Goal: Transaction & Acquisition: Purchase product/service

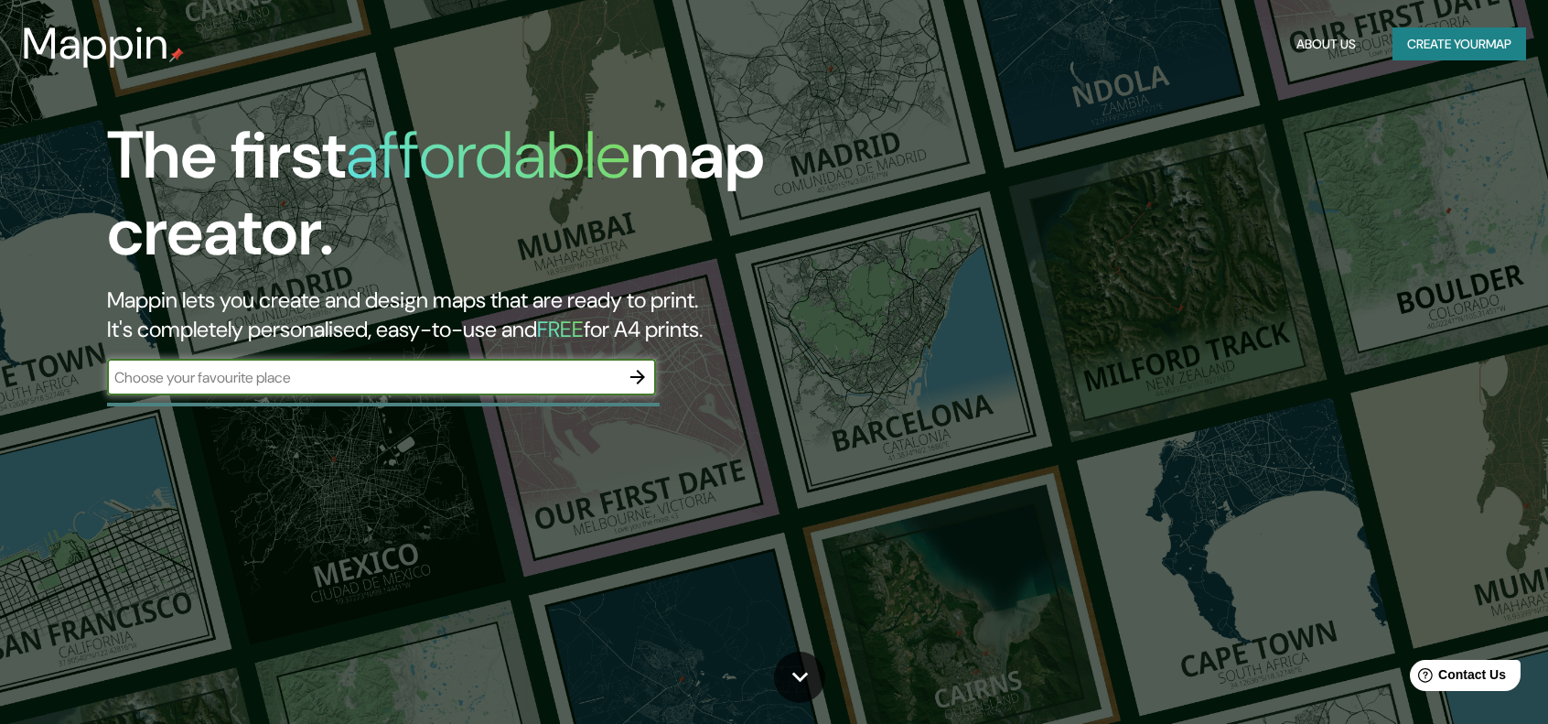
click at [392, 371] on input "text" at bounding box center [363, 377] width 512 height 21
type input "la rioja [GEOGRAPHIC_DATA]"
click at [633, 379] on icon "button" at bounding box center [638, 377] width 22 height 22
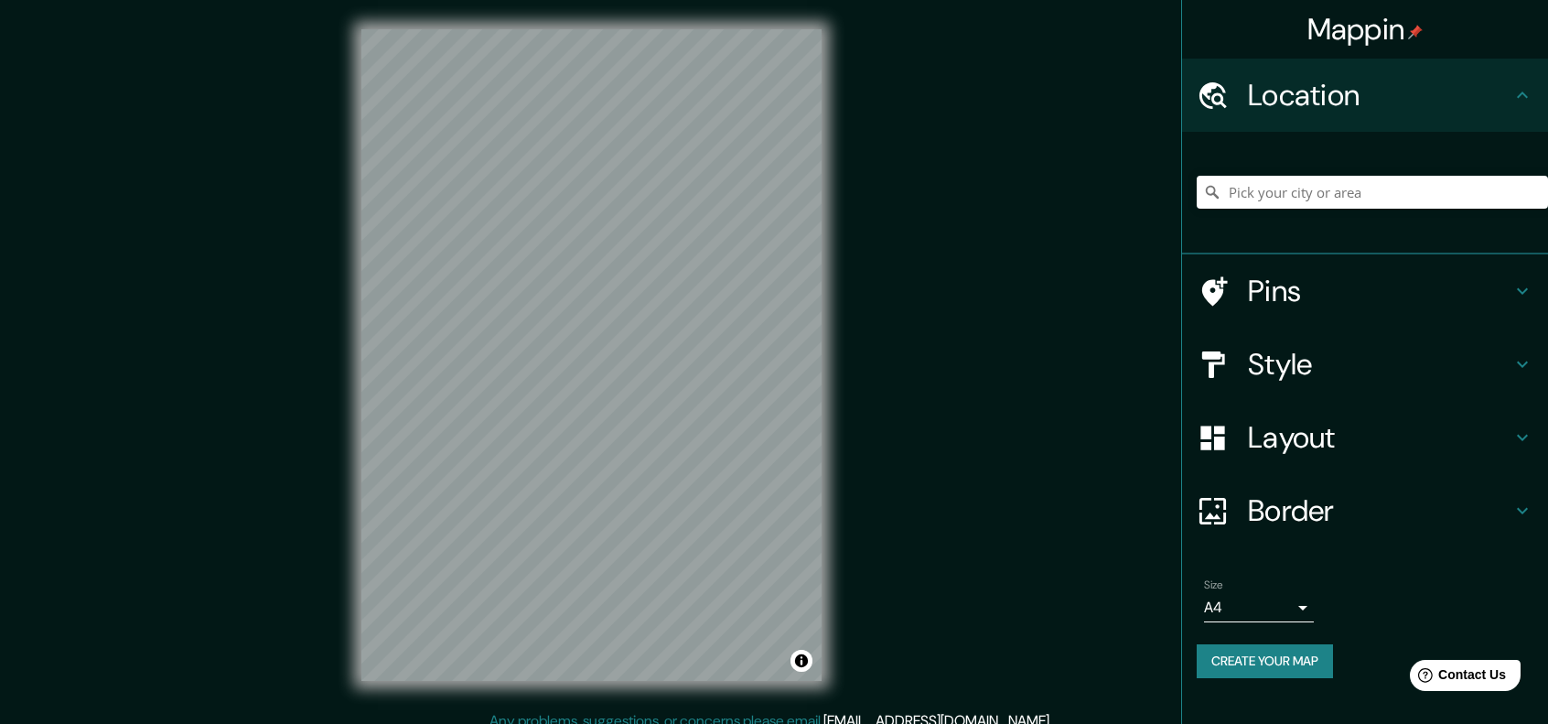
drag, startPoint x: 1459, startPoint y: 167, endPoint x: 1452, endPoint y: 178, distance: 13.2
click at [1458, 167] on div at bounding box center [1372, 191] width 351 height 91
click at [1440, 194] on input "Pick your city or area" at bounding box center [1372, 192] width 351 height 33
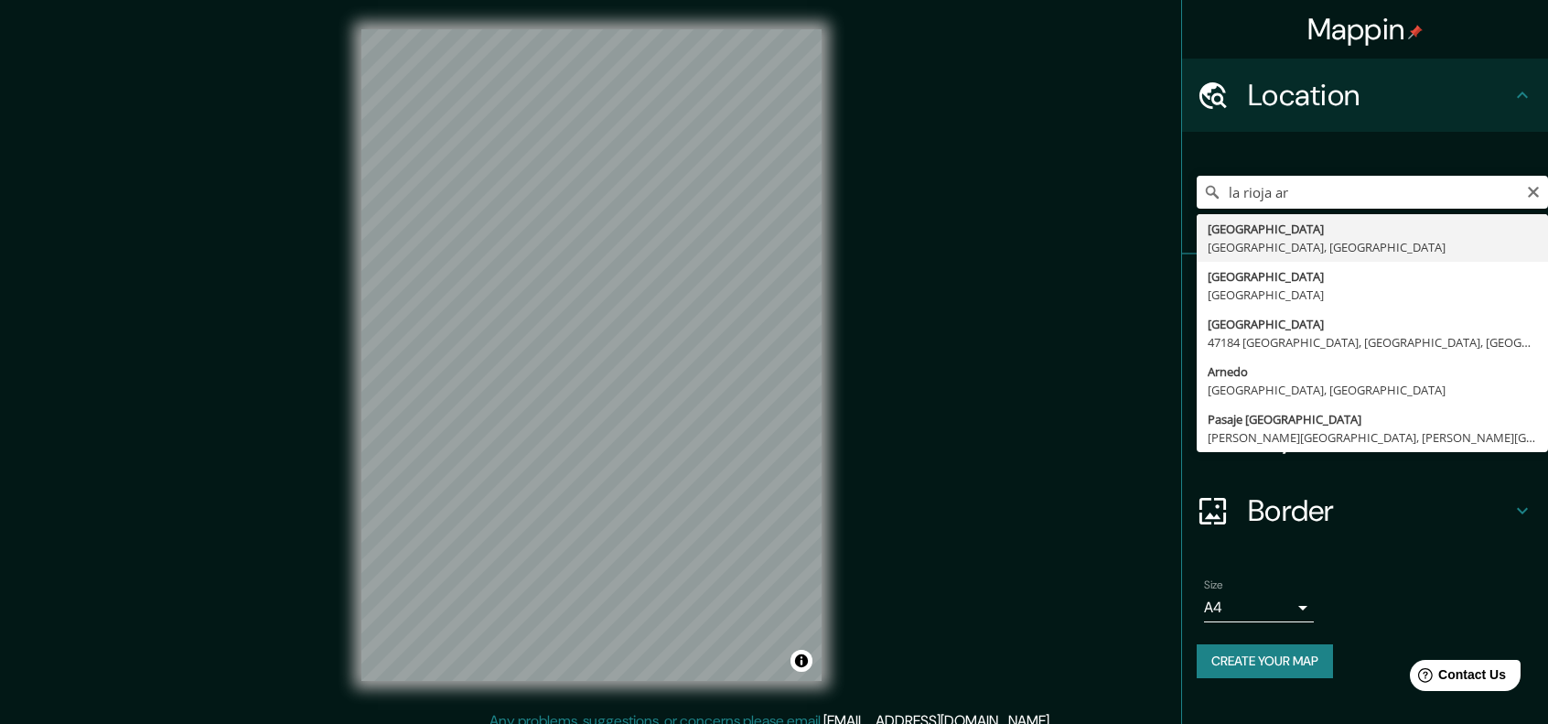
type input "[GEOGRAPHIC_DATA], [GEOGRAPHIC_DATA], [GEOGRAPHIC_DATA]"
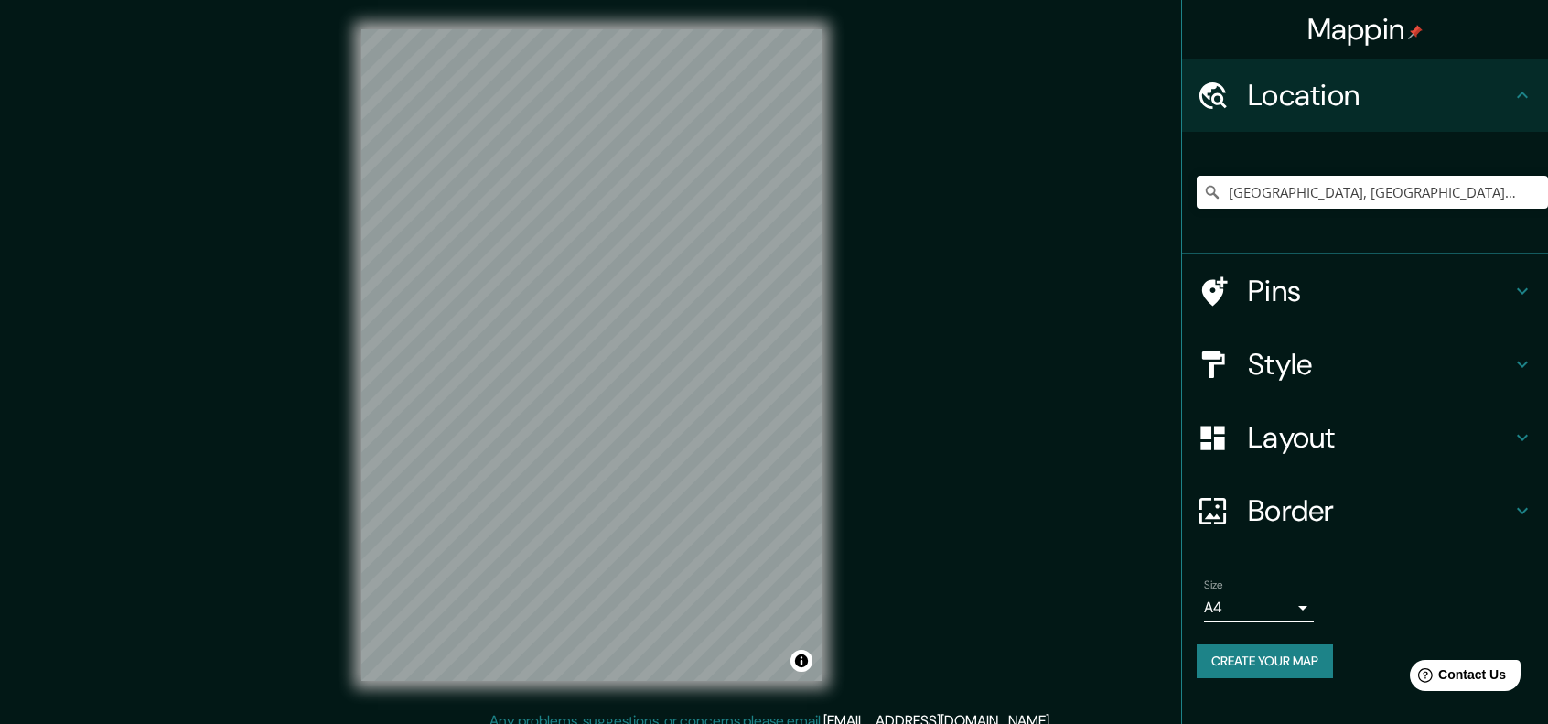
click at [878, 457] on div "Mappin Location [GEOGRAPHIC_DATA], [GEOGRAPHIC_DATA], [GEOGRAPHIC_DATA] Pins St…" at bounding box center [774, 369] width 1548 height 739
click at [1358, 297] on h4 "Pins" at bounding box center [1379, 291] width 263 height 37
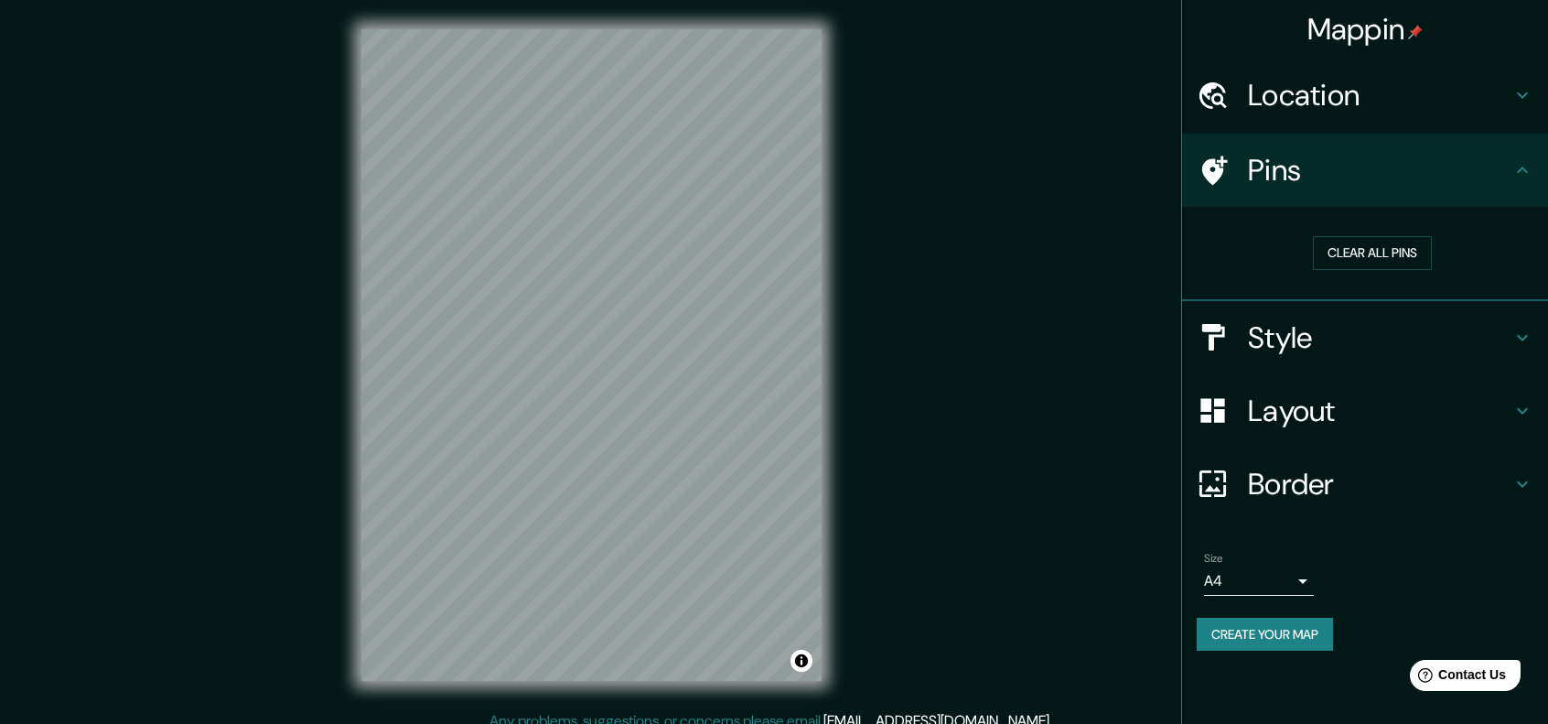
click at [1407, 164] on h4 "Pins" at bounding box center [1379, 170] width 263 height 37
click at [1455, 328] on h4 "Style" at bounding box center [1379, 337] width 263 height 37
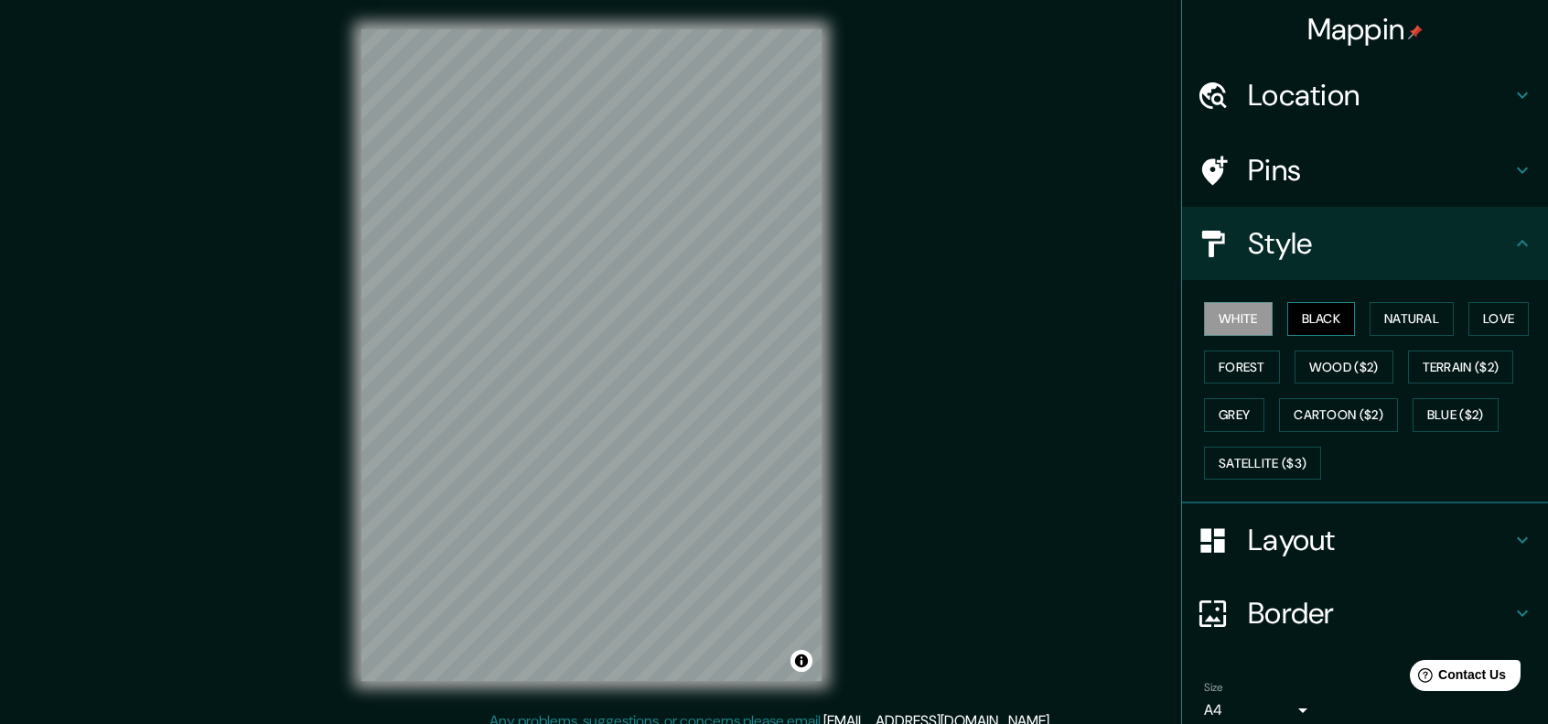
click at [1325, 330] on button "Black" at bounding box center [1321, 319] width 69 height 34
click at [1468, 336] on button "Love" at bounding box center [1498, 319] width 60 height 34
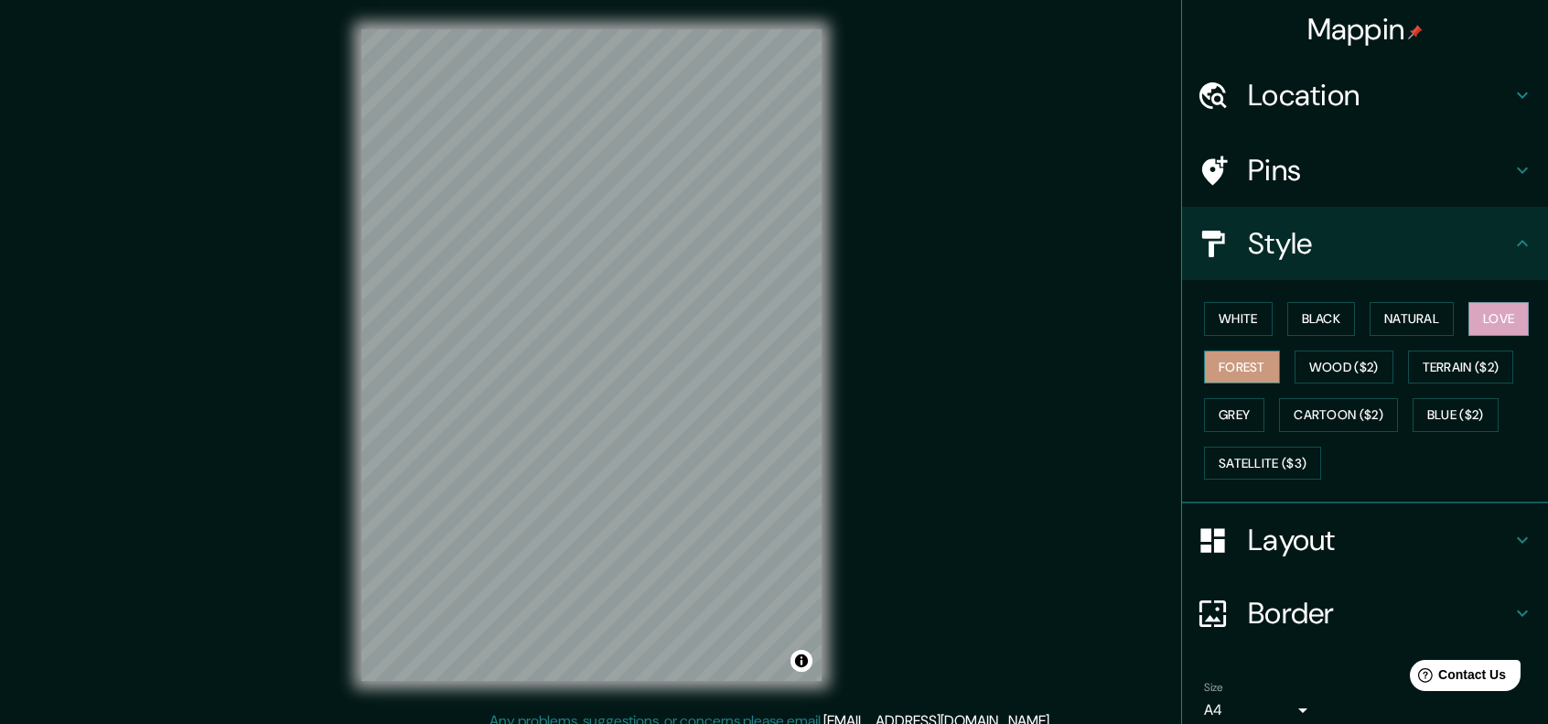
click at [1280, 367] on button "Forest" at bounding box center [1242, 367] width 76 height 34
click at [1397, 328] on button "Natural" at bounding box center [1412, 319] width 84 height 34
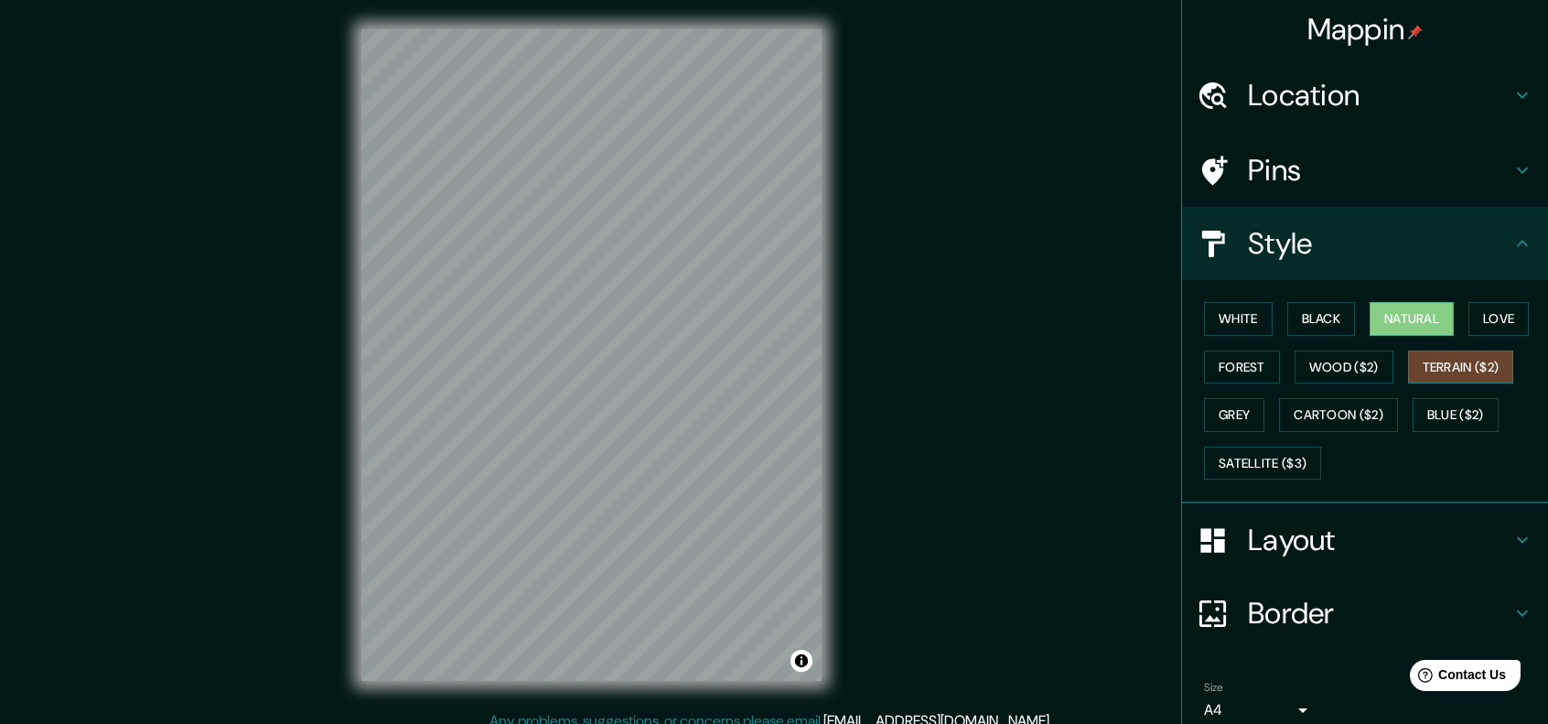
click at [1408, 384] on button "Terrain ($2)" at bounding box center [1461, 367] width 106 height 34
click at [1393, 372] on button "Wood ($2)" at bounding box center [1344, 367] width 99 height 34
click at [1511, 234] on icon at bounding box center [1522, 243] width 22 height 22
click at [1398, 521] on h4 "Layout" at bounding box center [1379, 539] width 263 height 37
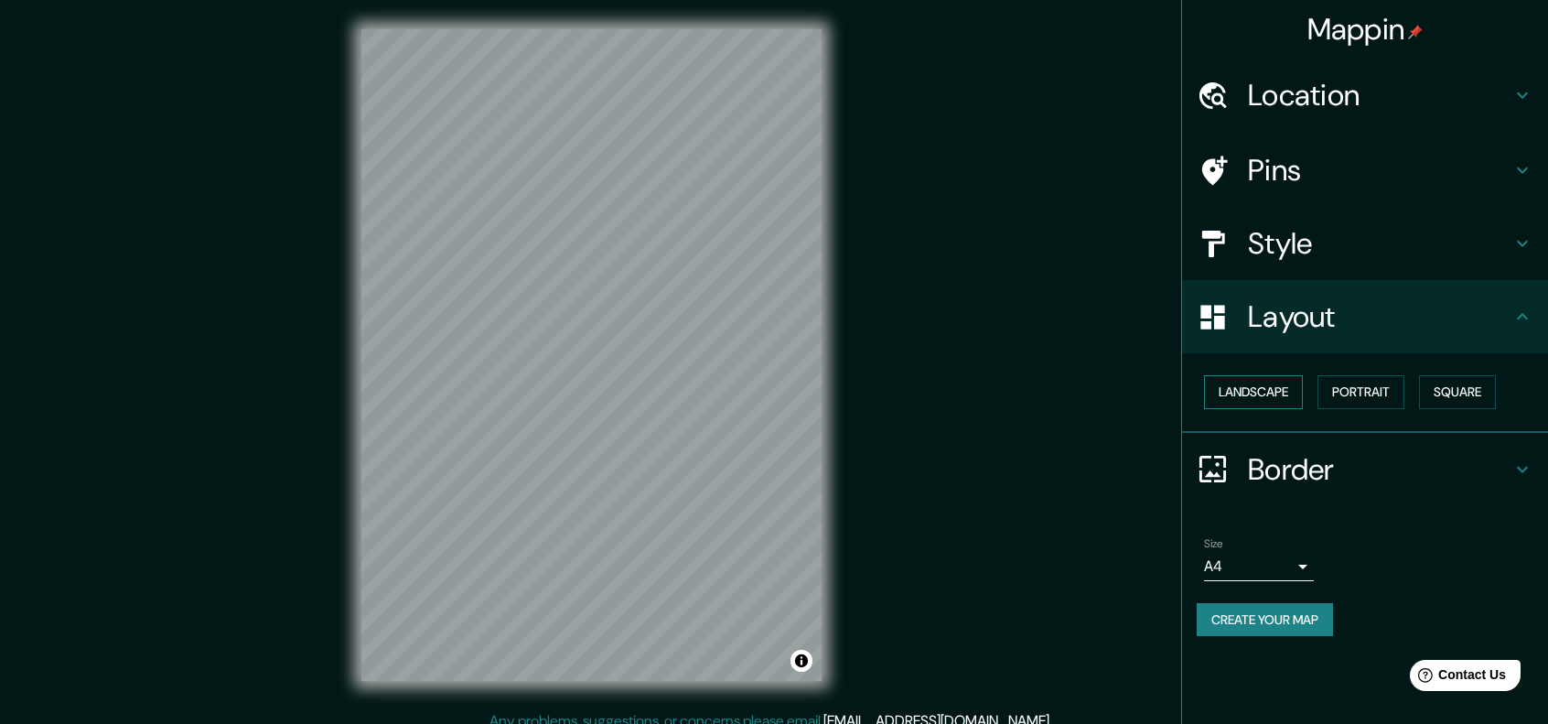
click at [1277, 400] on button "Landscape" at bounding box center [1253, 392] width 99 height 34
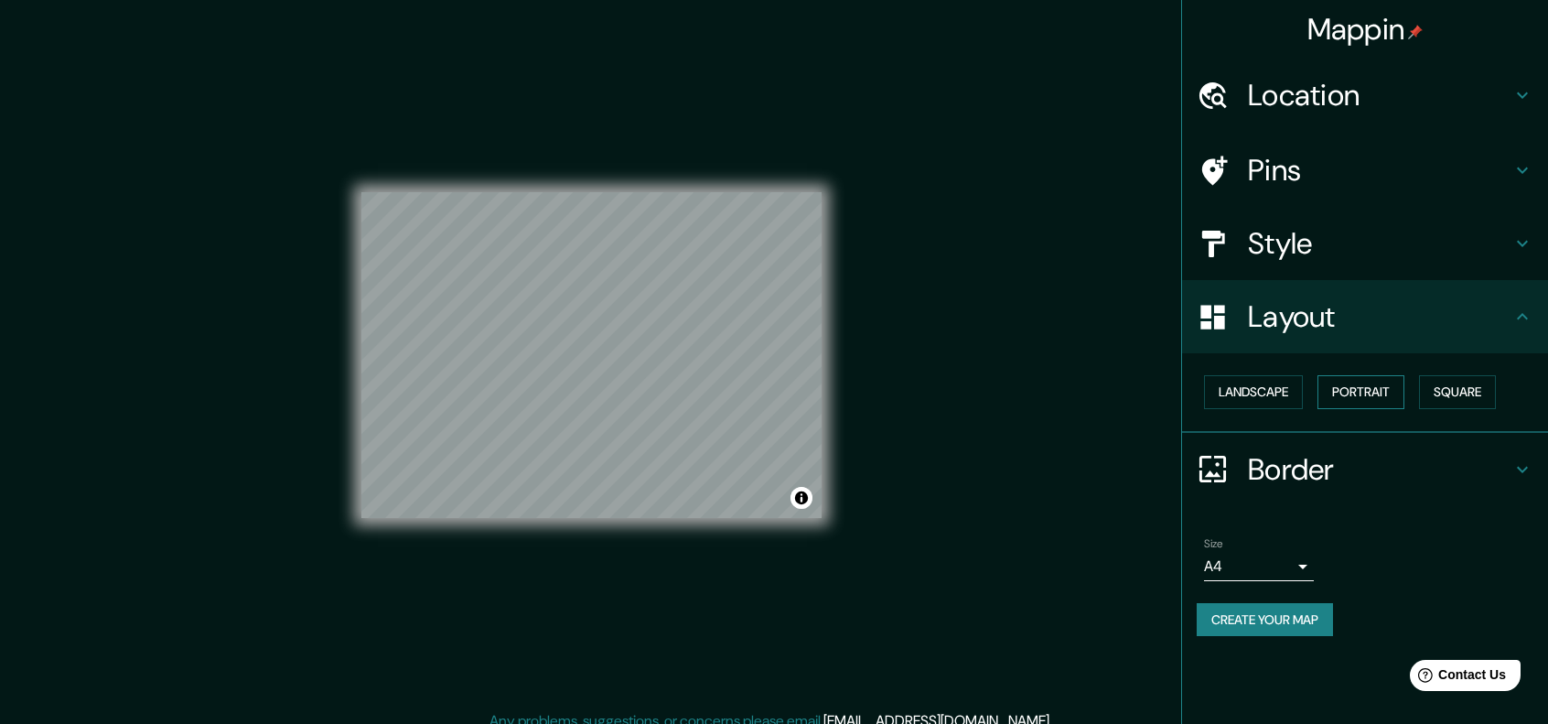
click at [1354, 379] on button "Portrait" at bounding box center [1360, 392] width 87 height 34
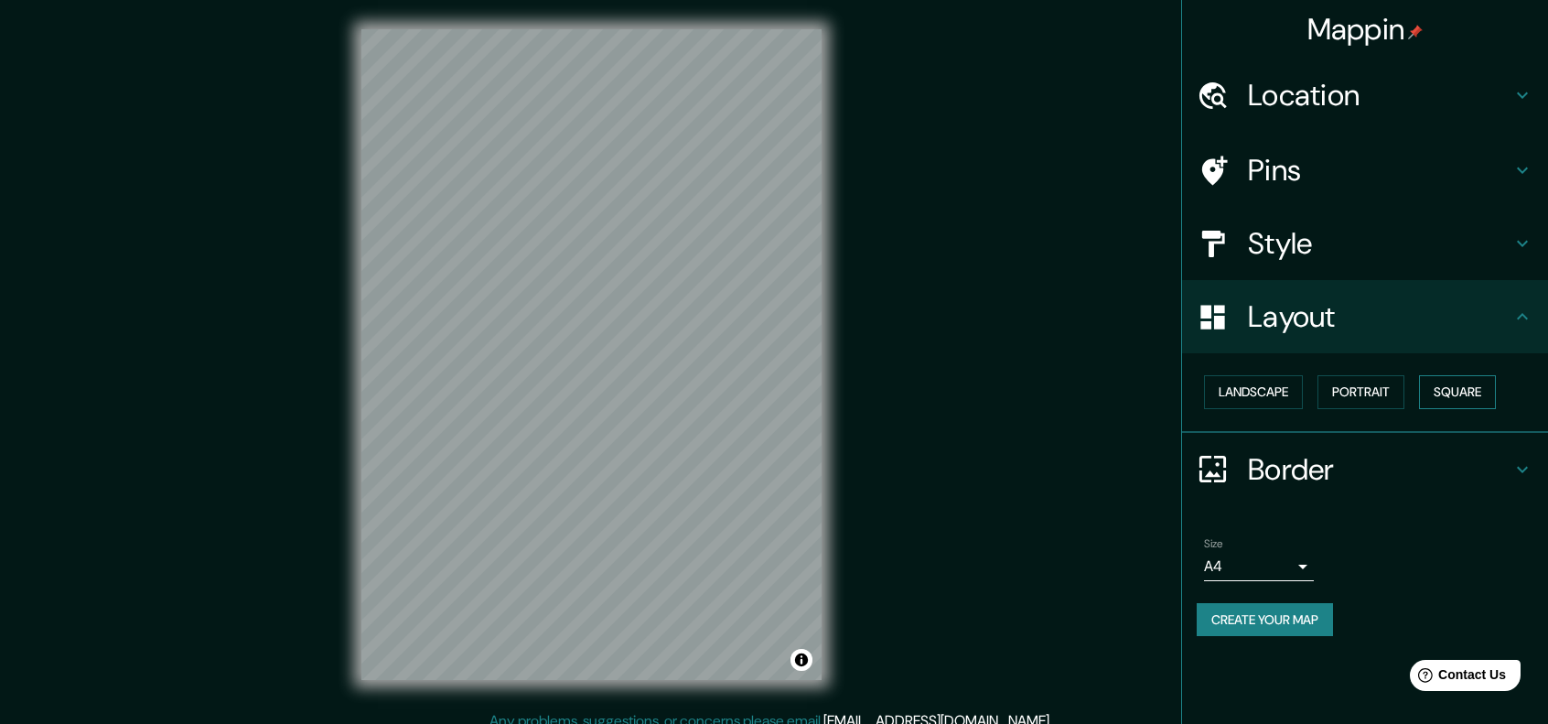
click at [1473, 393] on button "Square" at bounding box center [1457, 392] width 77 height 34
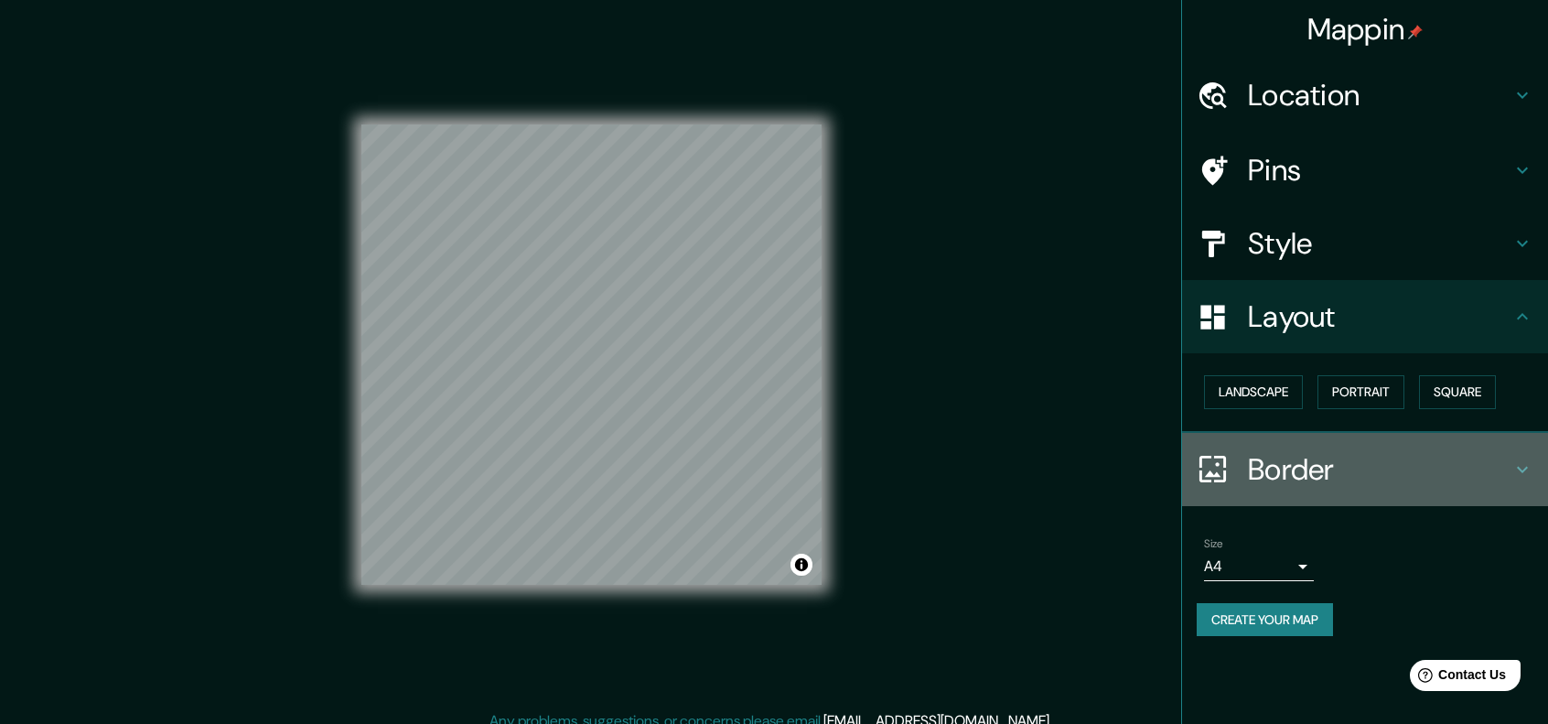
click at [1342, 490] on div "Border" at bounding box center [1365, 469] width 366 height 73
